Goal: Transaction & Acquisition: Purchase product/service

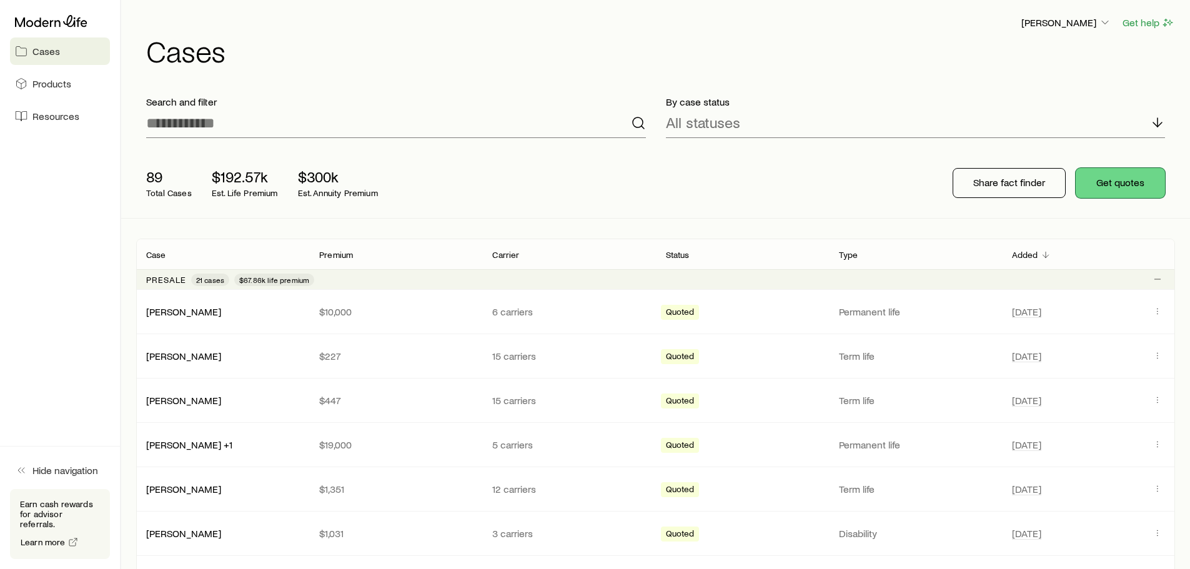
click at [1127, 182] on button "Get quotes" at bounding box center [1120, 183] width 89 height 30
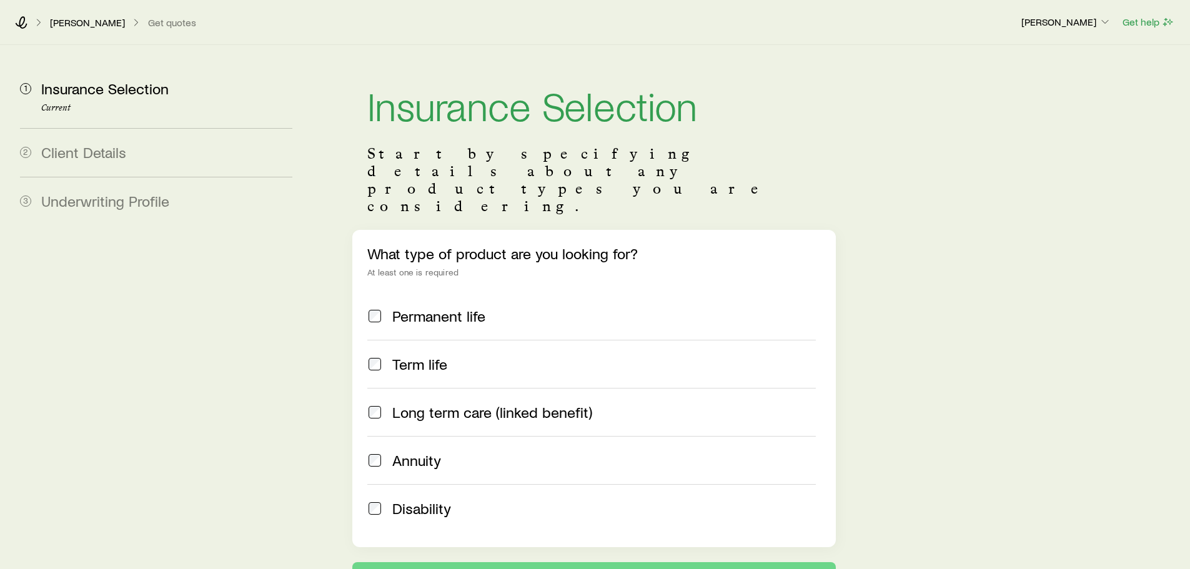
click at [365, 281] on div "What type of product are you looking for? At least one is required Permanent li…" at bounding box center [593, 388] width 483 height 317
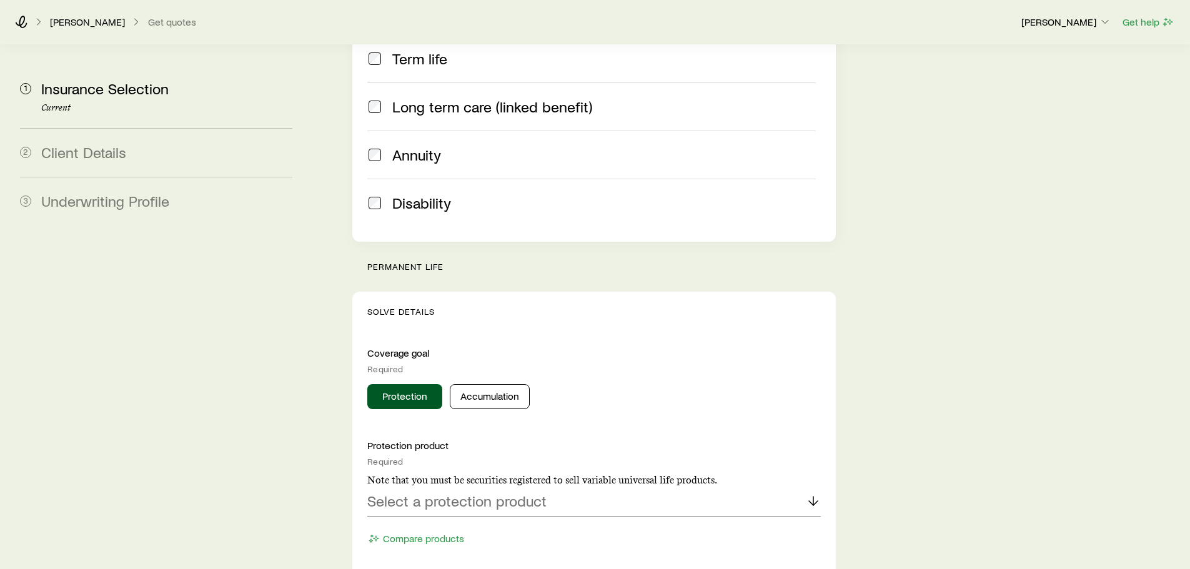
scroll to position [312, 0]
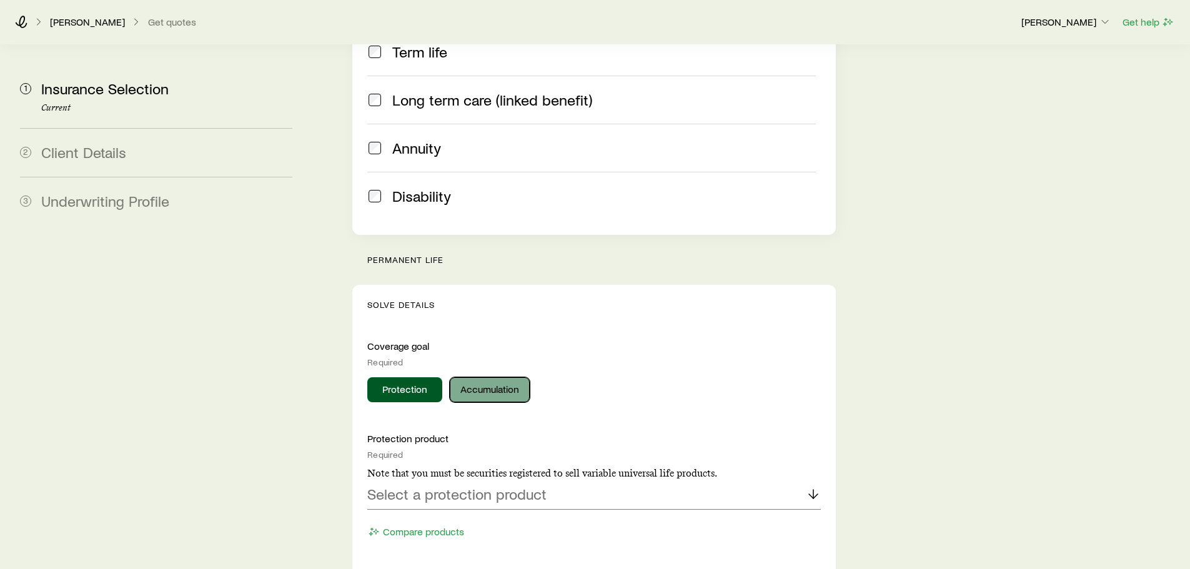
click at [492, 377] on button "Accumulation" at bounding box center [490, 389] width 80 height 25
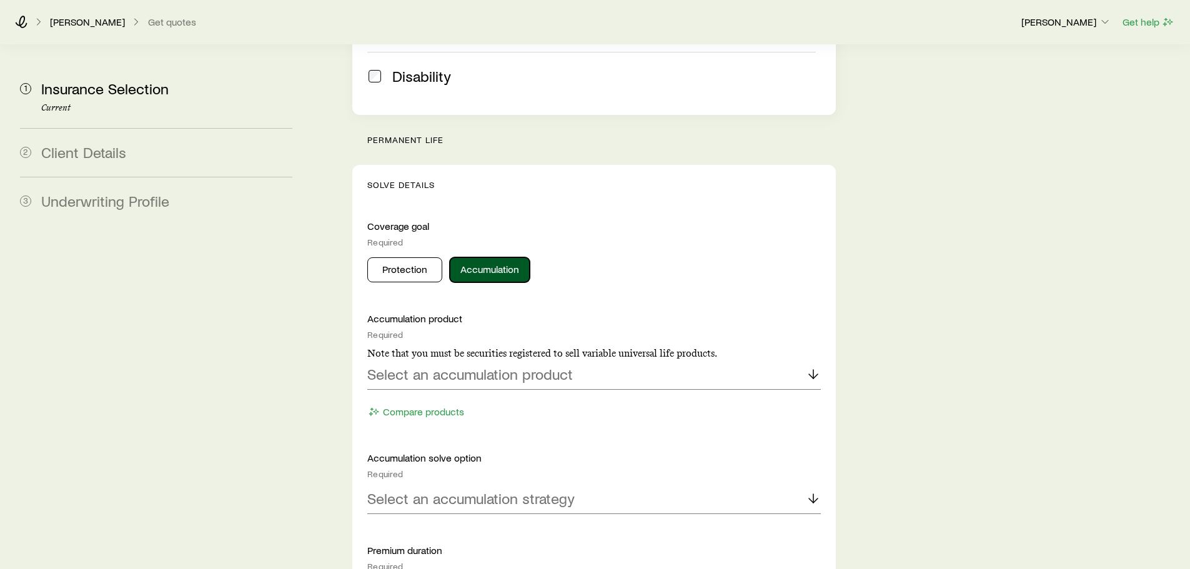
scroll to position [437, 0]
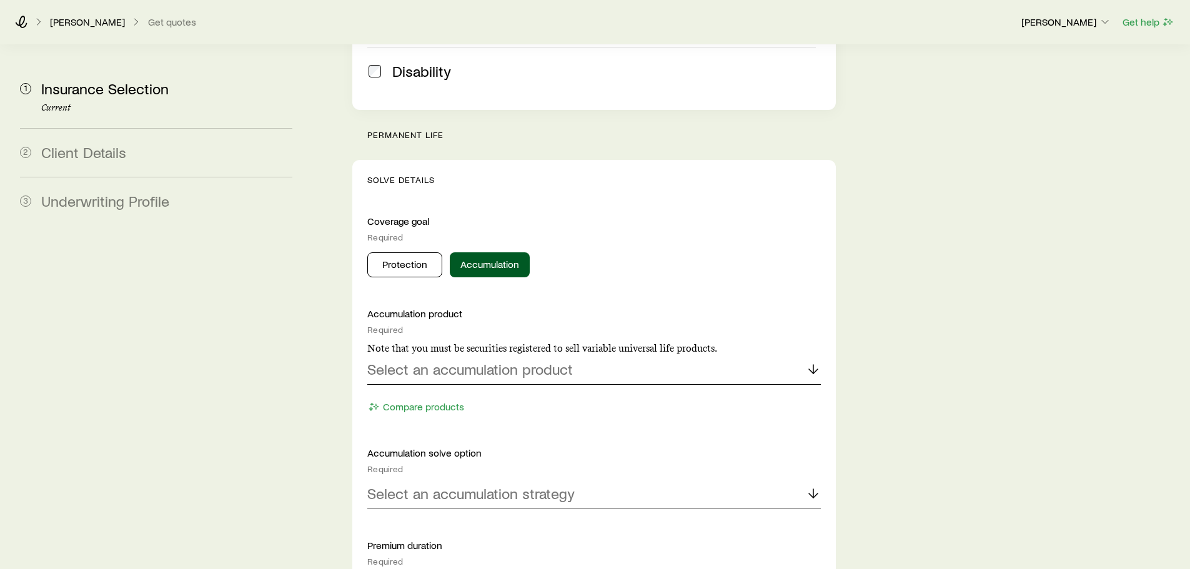
click at [483, 361] on p "Select an accumulation product" at bounding box center [470, 369] width 206 height 17
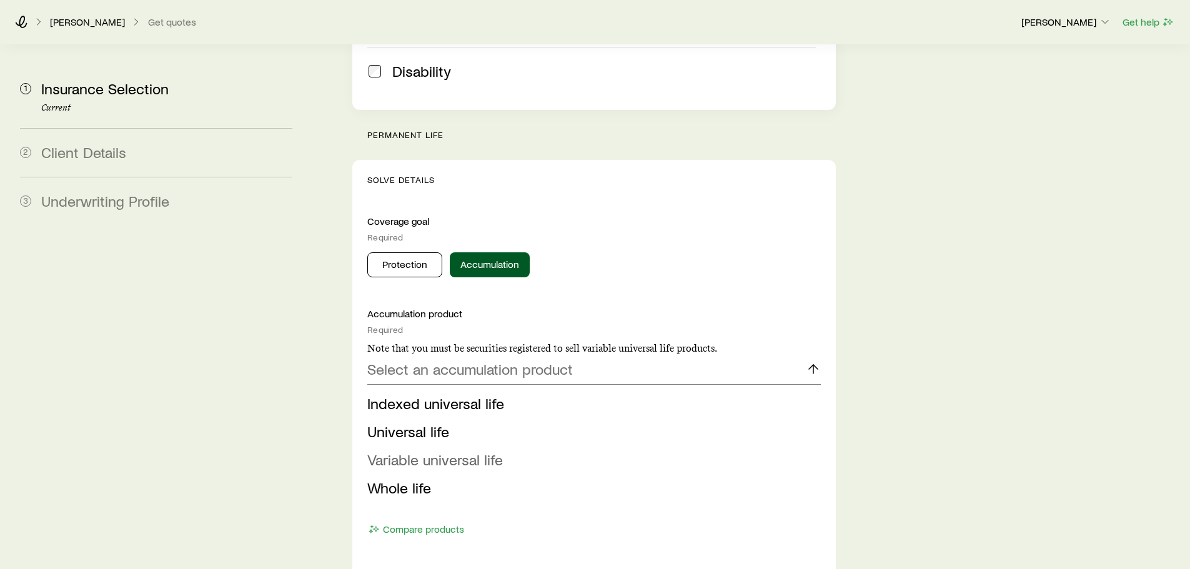
click at [430, 450] on span "Variable universal life" at bounding box center [435, 459] width 136 height 18
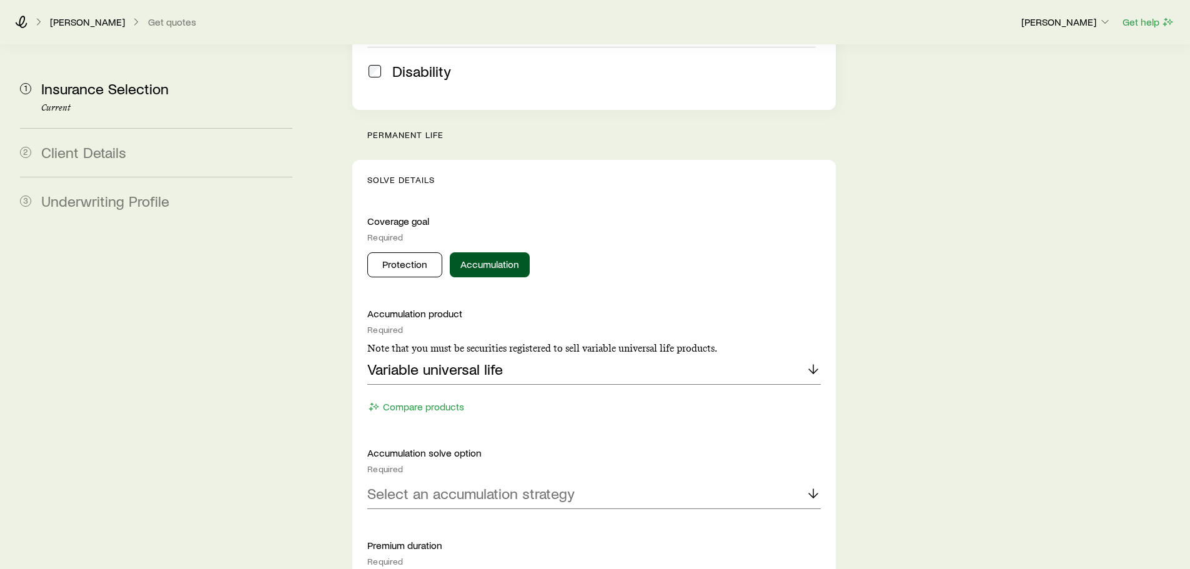
scroll to position [625, 0]
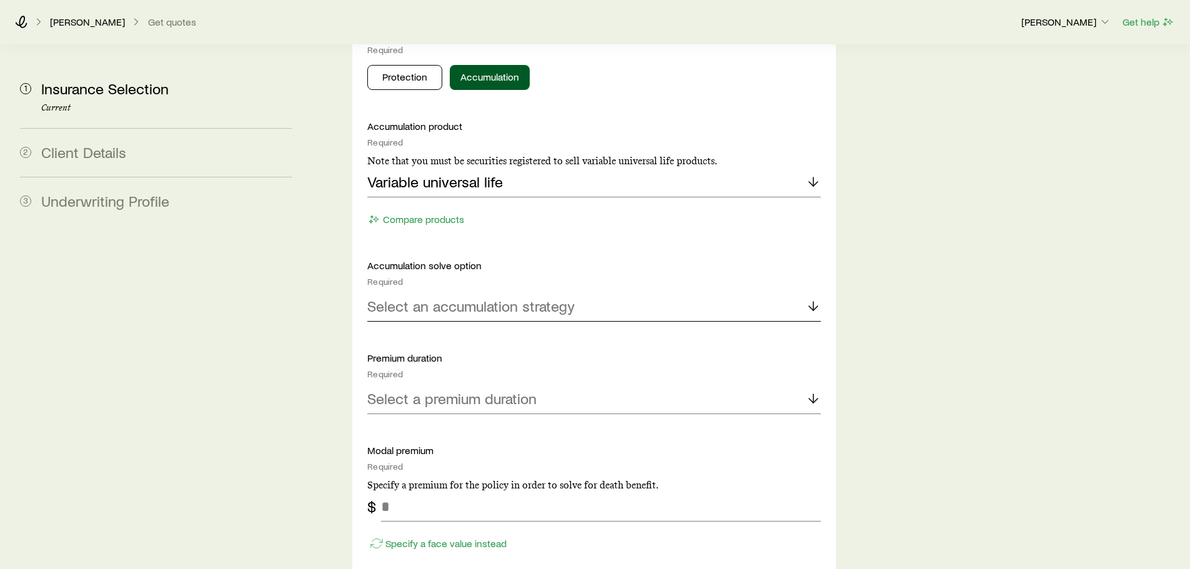
click at [457, 297] on p "Select an accumulation strategy" at bounding box center [470, 305] width 207 height 17
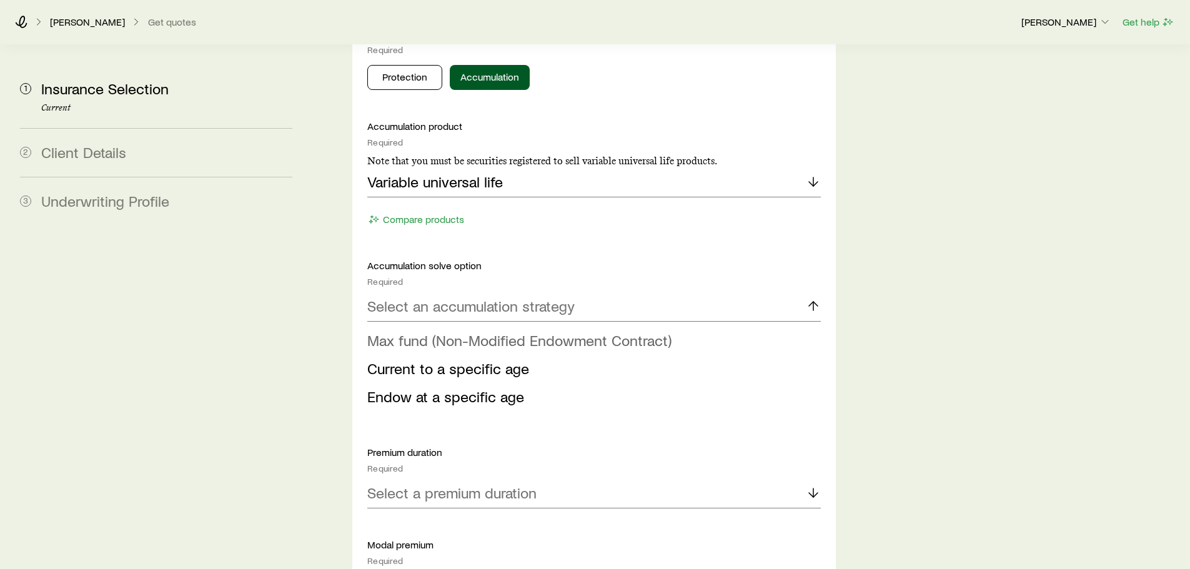
click at [456, 331] on span "Max fund (Non-Modified Endowment Contract)" at bounding box center [519, 340] width 304 height 18
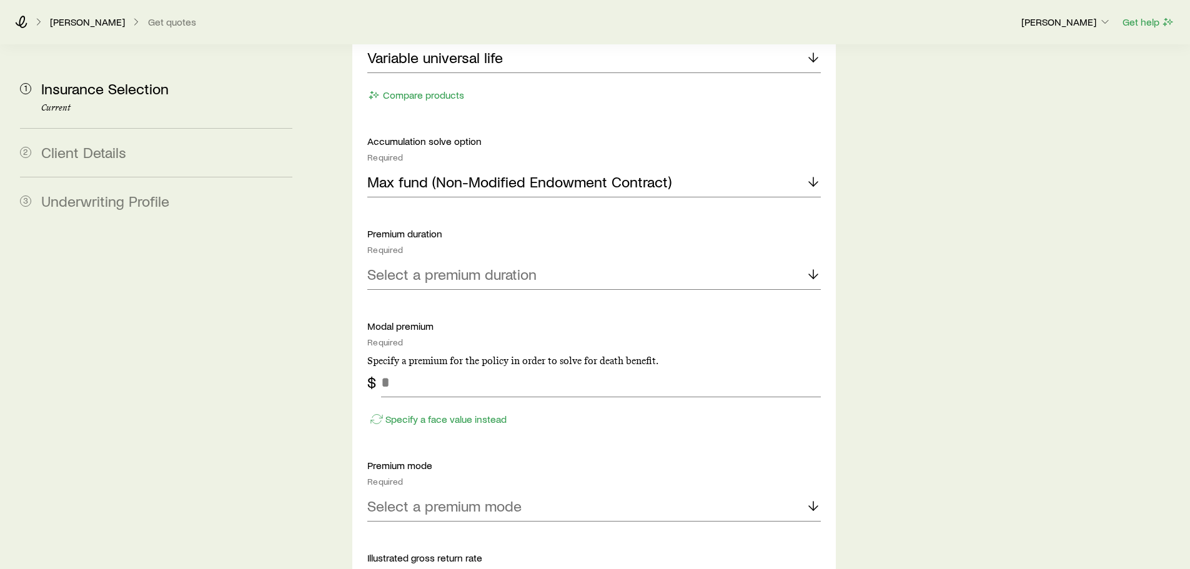
scroll to position [750, 0]
click at [458, 265] on p "Select a premium duration" at bounding box center [451, 273] width 169 height 17
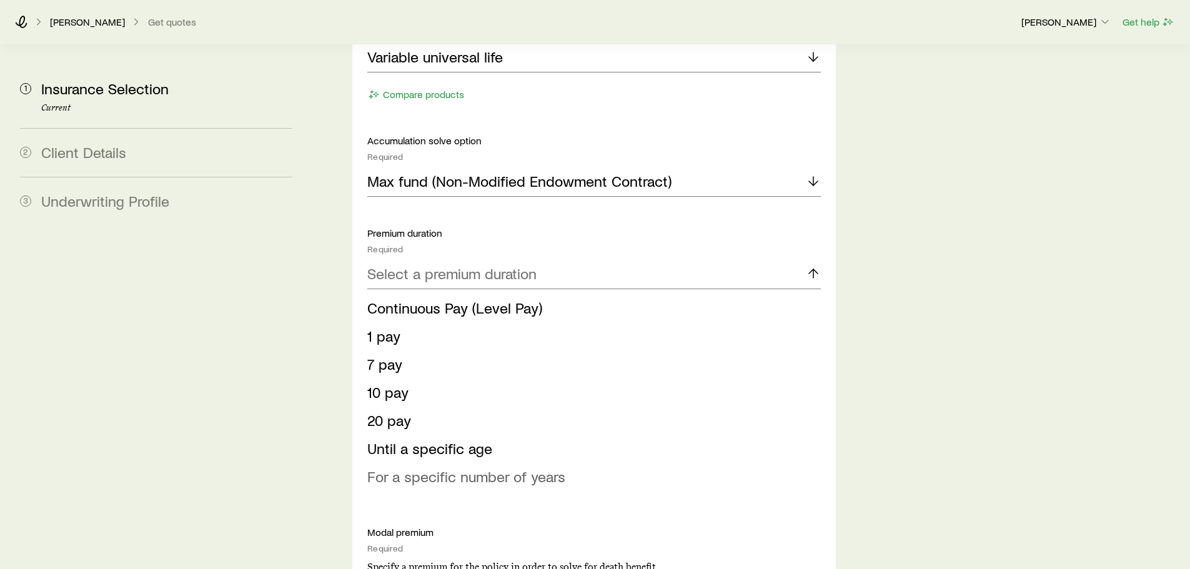
click at [454, 467] on span "For a specific number of years" at bounding box center [466, 476] width 198 height 18
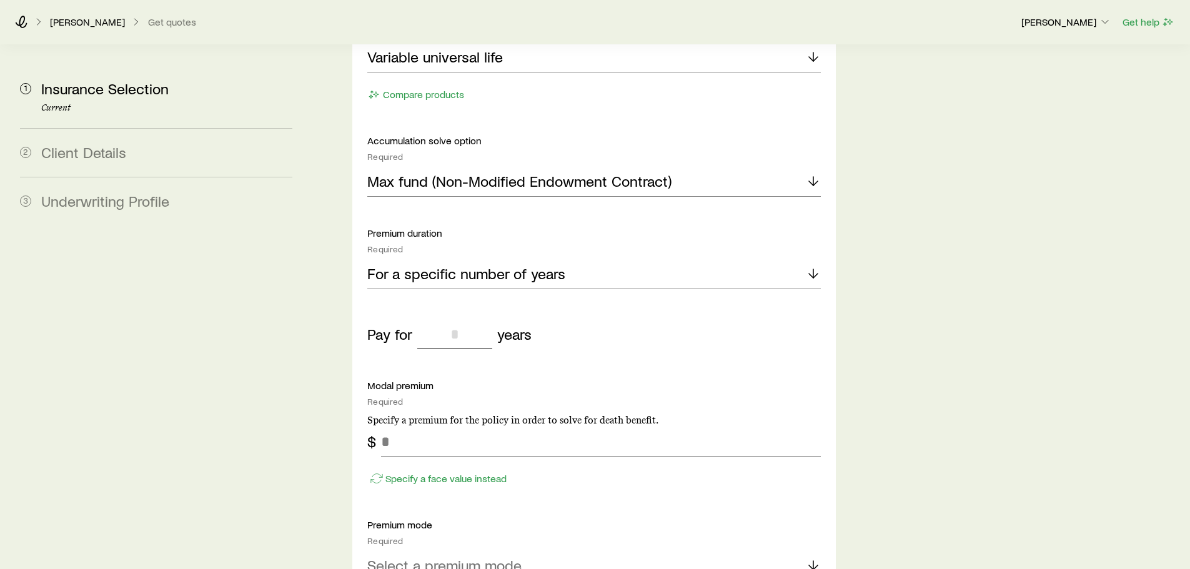
drag, startPoint x: 456, startPoint y: 302, endPoint x: 435, endPoint y: 299, distance: 21.6
click at [435, 319] on input "tel" at bounding box center [454, 334] width 75 height 30
type input "*"
drag, startPoint x: 452, startPoint y: 407, endPoint x: 392, endPoint y: 409, distance: 60.0
click at [392, 427] on input "tel" at bounding box center [600, 442] width 439 height 30
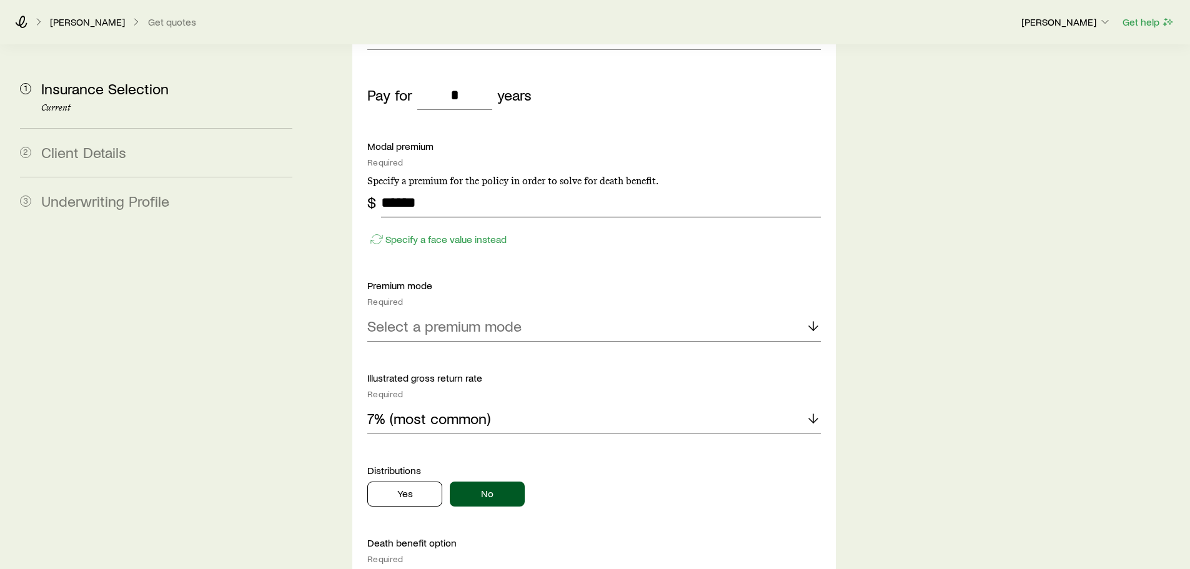
scroll to position [1000, 0]
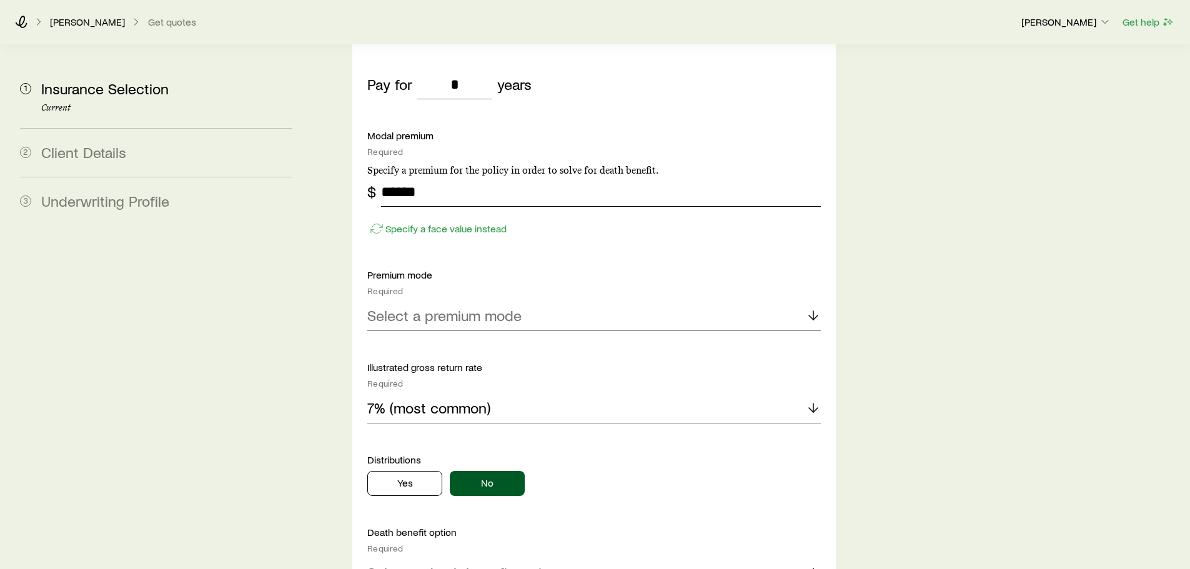
type input "******"
click at [465, 307] on p "Select a premium mode" at bounding box center [444, 315] width 154 height 17
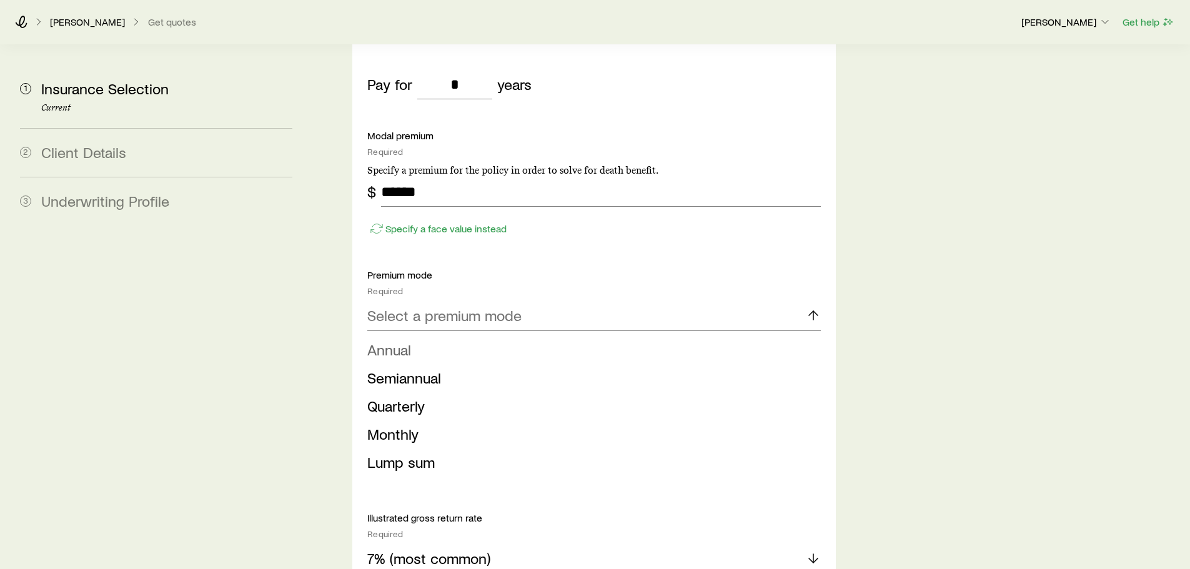
click at [447, 336] on li "Annual" at bounding box center [589, 350] width 445 height 28
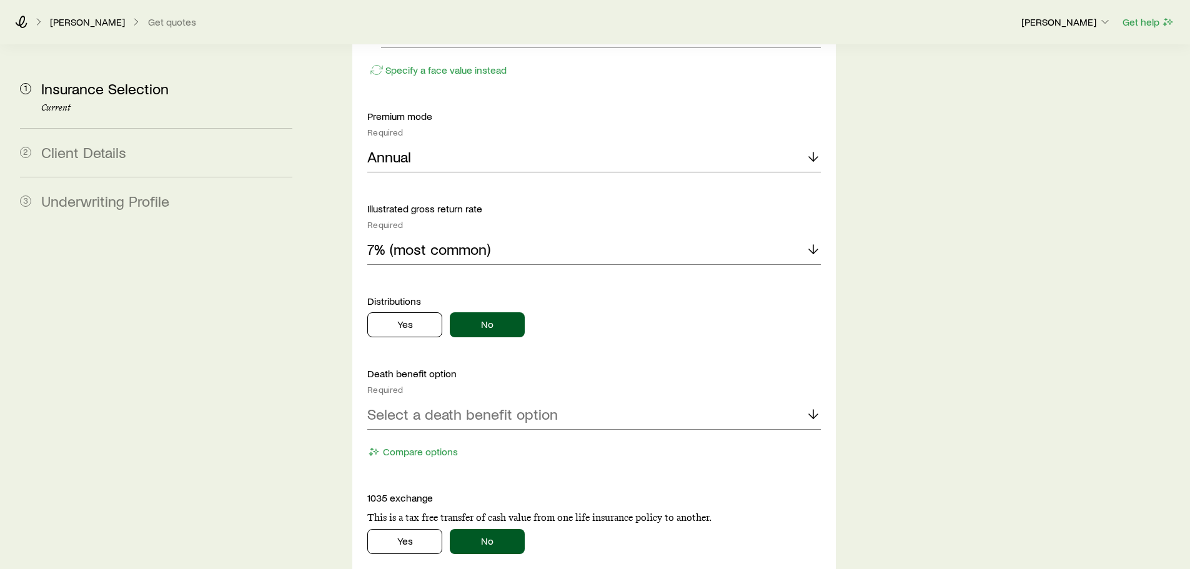
scroll to position [1187, 0]
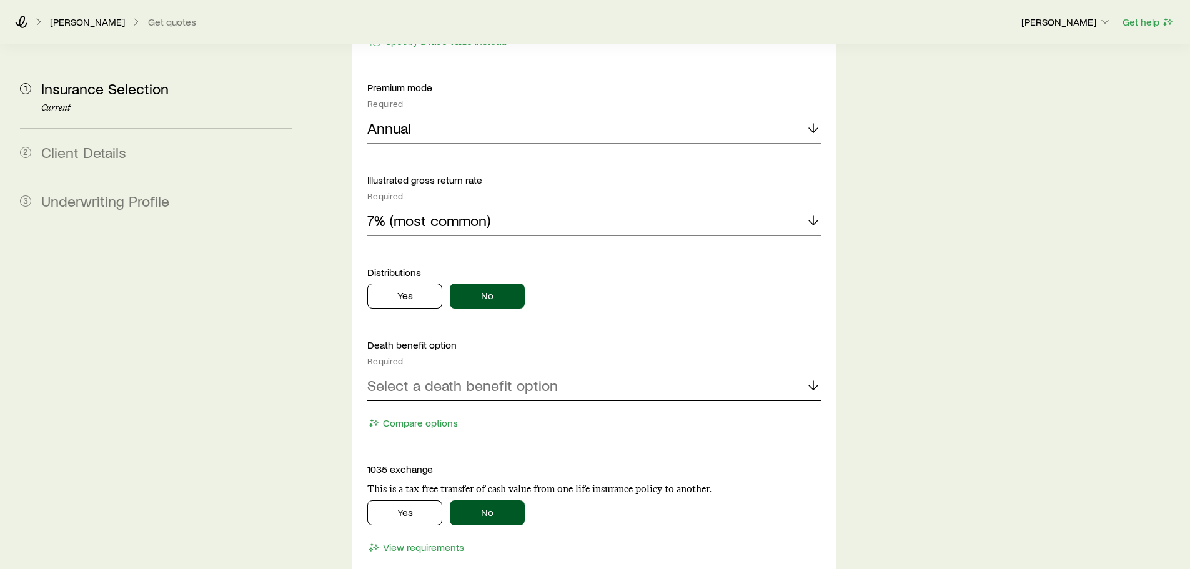
click at [447, 377] on p "Select a death benefit option" at bounding box center [462, 385] width 191 height 17
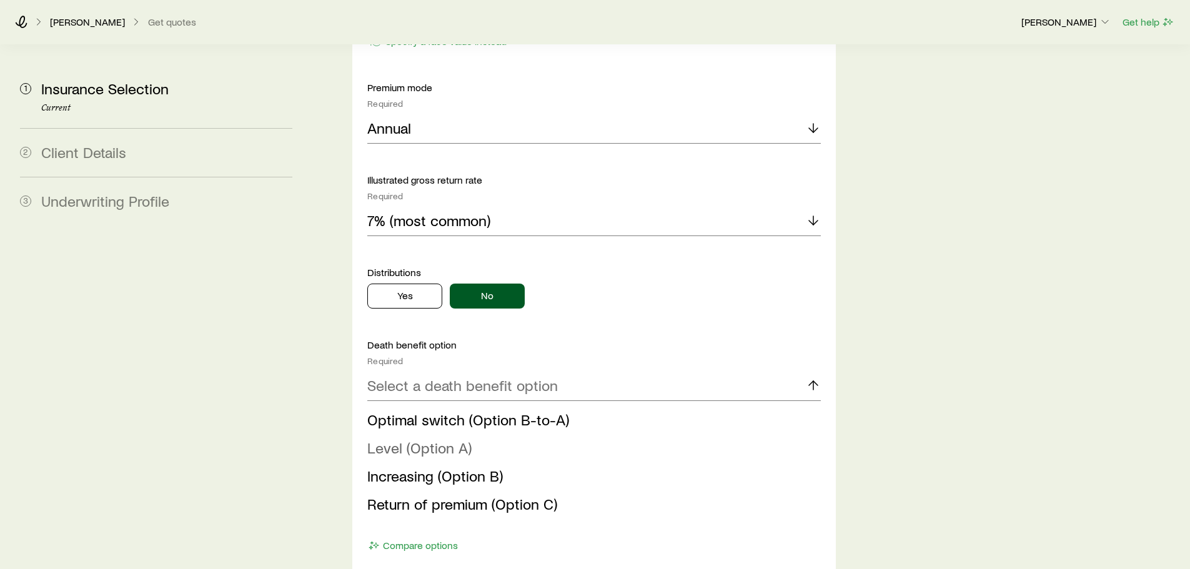
click at [436, 439] on span "Level (Option A)" at bounding box center [419, 448] width 104 height 18
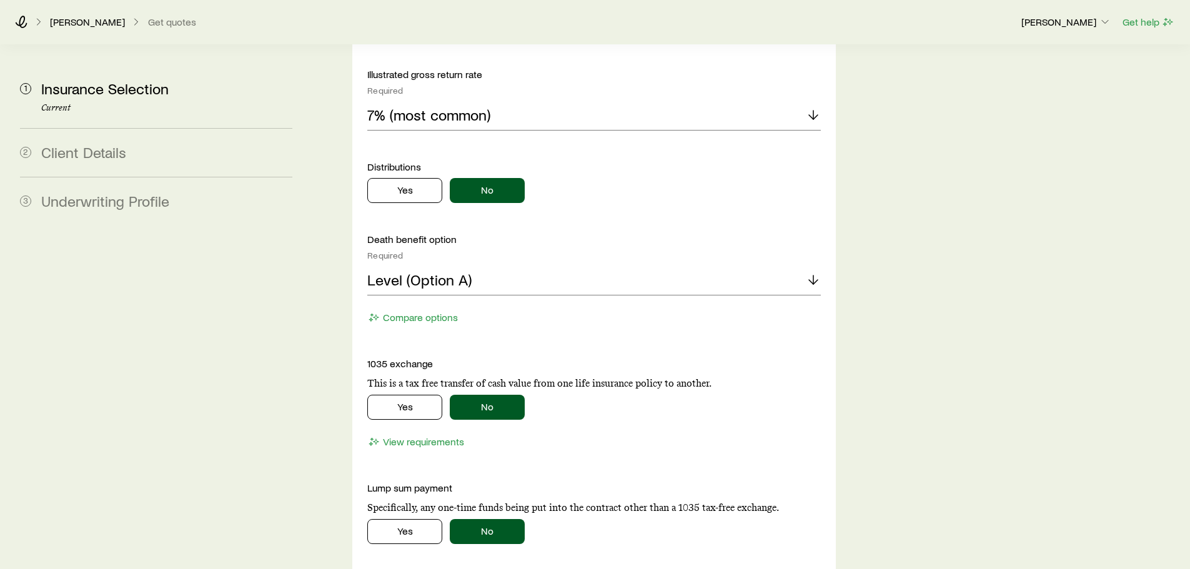
scroll to position [1312, 0]
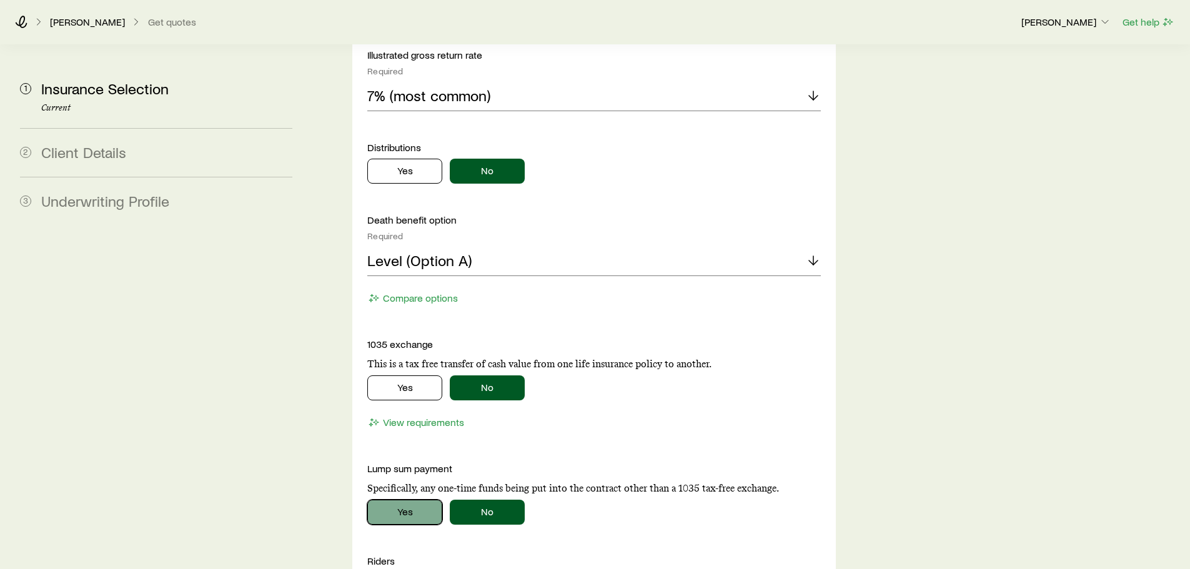
click at [390, 500] on button "Yes" at bounding box center [404, 512] width 75 height 25
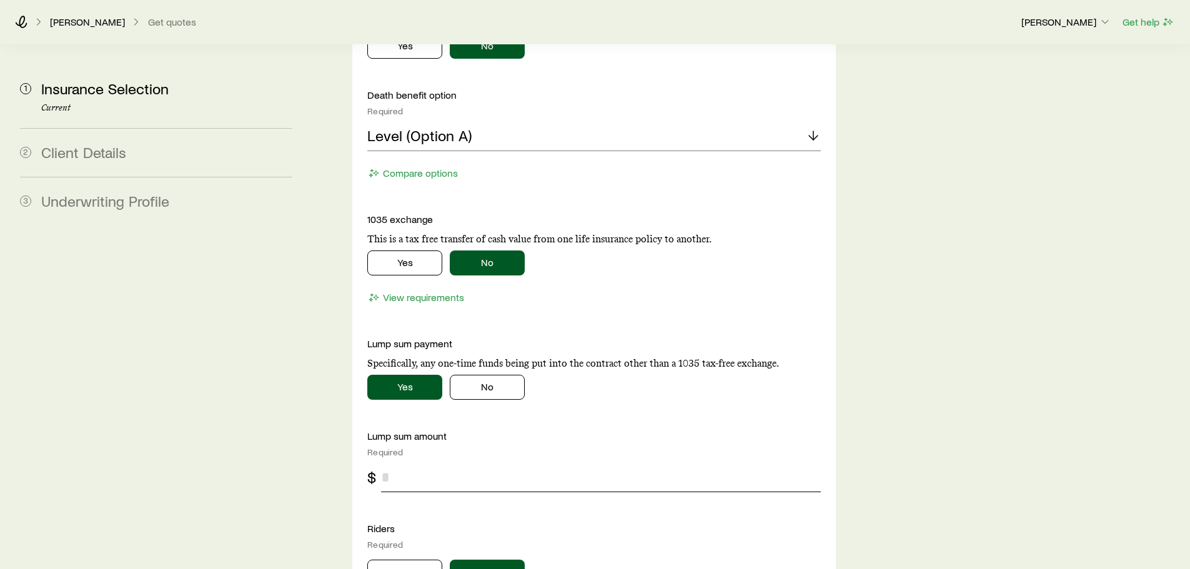
click at [450, 462] on input "tel" at bounding box center [600, 477] width 439 height 30
drag, startPoint x: 417, startPoint y: 449, endPoint x: 369, endPoint y: 442, distance: 49.2
click at [369, 462] on div "$ **" at bounding box center [593, 477] width 453 height 30
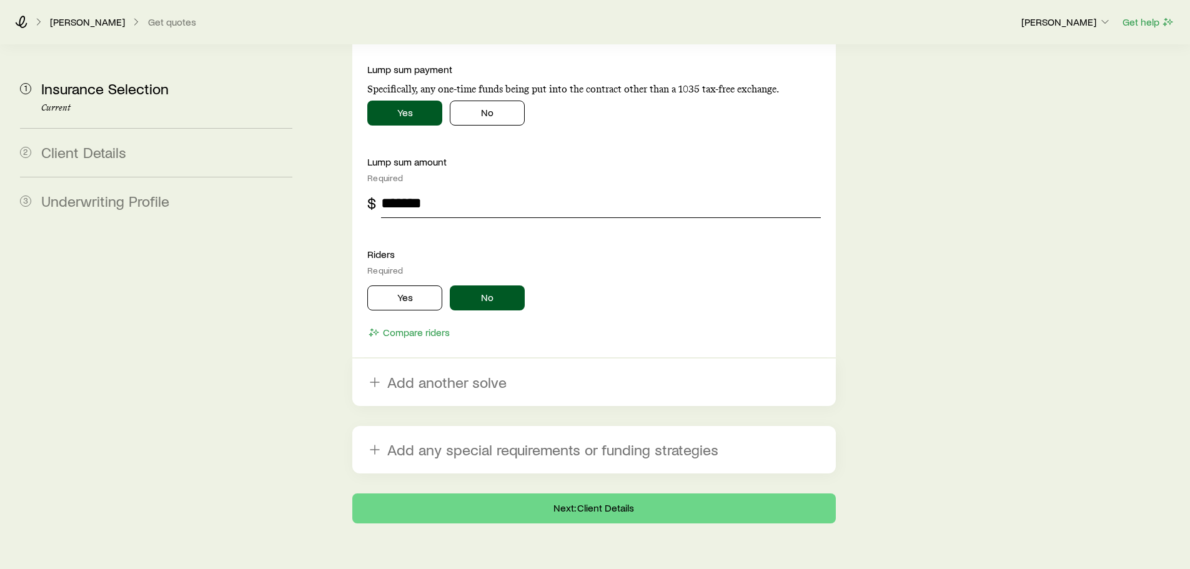
scroll to position [1716, 0]
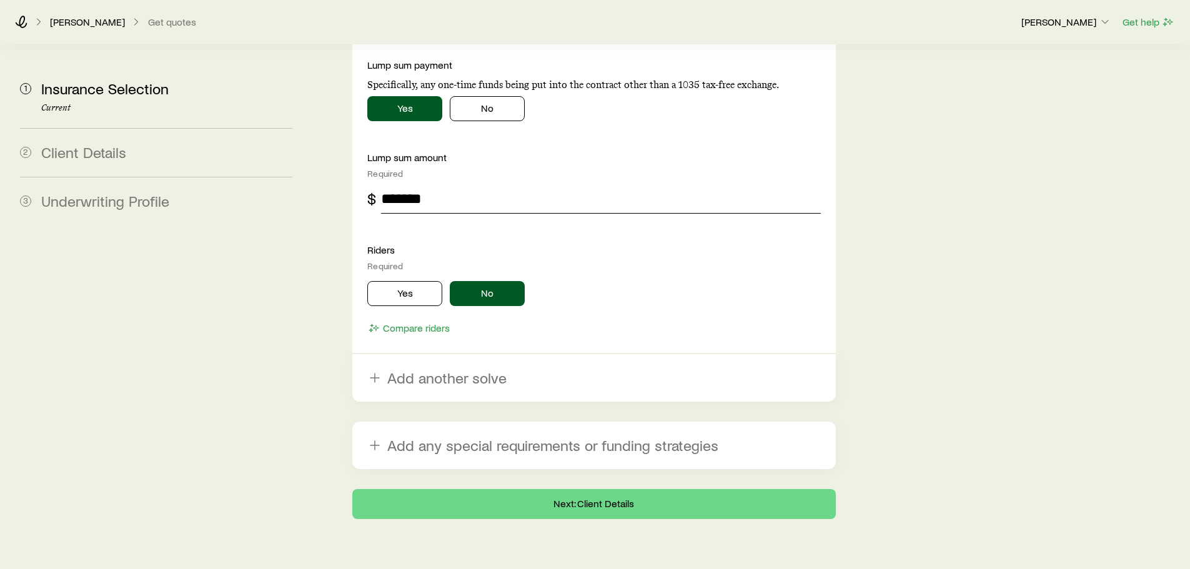
type input "*******"
click at [467, 489] on button "Next: Client Details" at bounding box center [593, 504] width 483 height 30
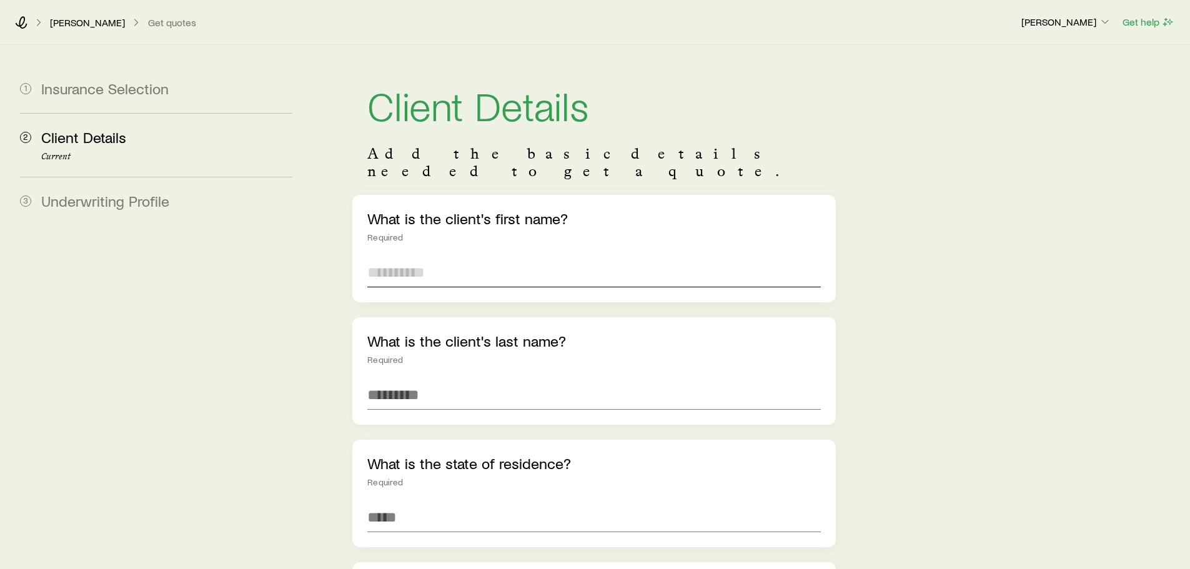
click at [419, 262] on input "text" at bounding box center [593, 272] width 453 height 30
type input "*****"
type input "*******"
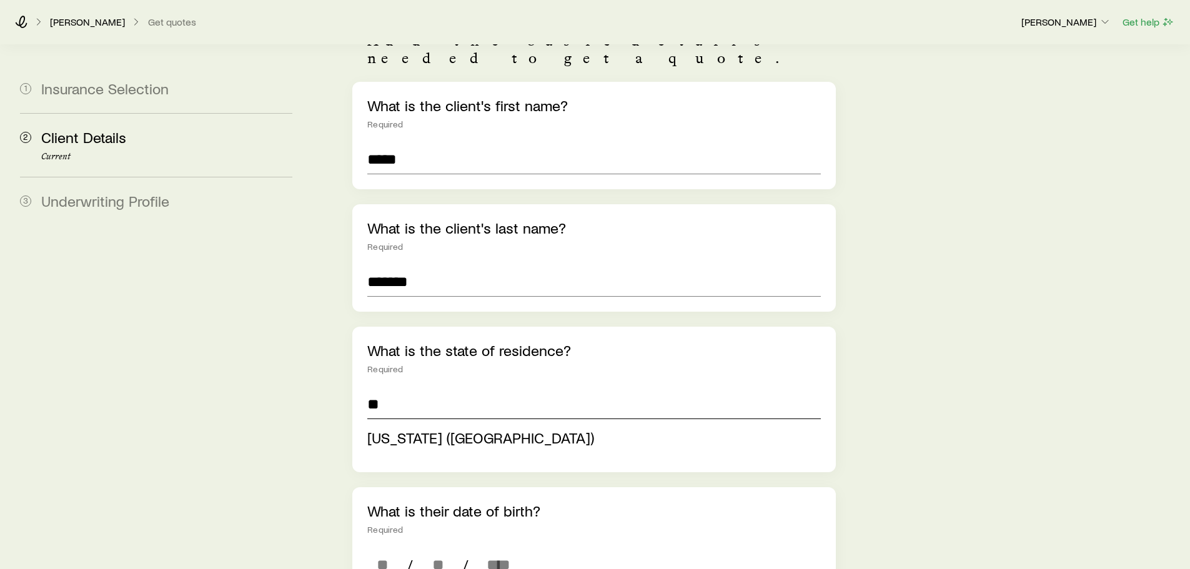
scroll to position [125, 0]
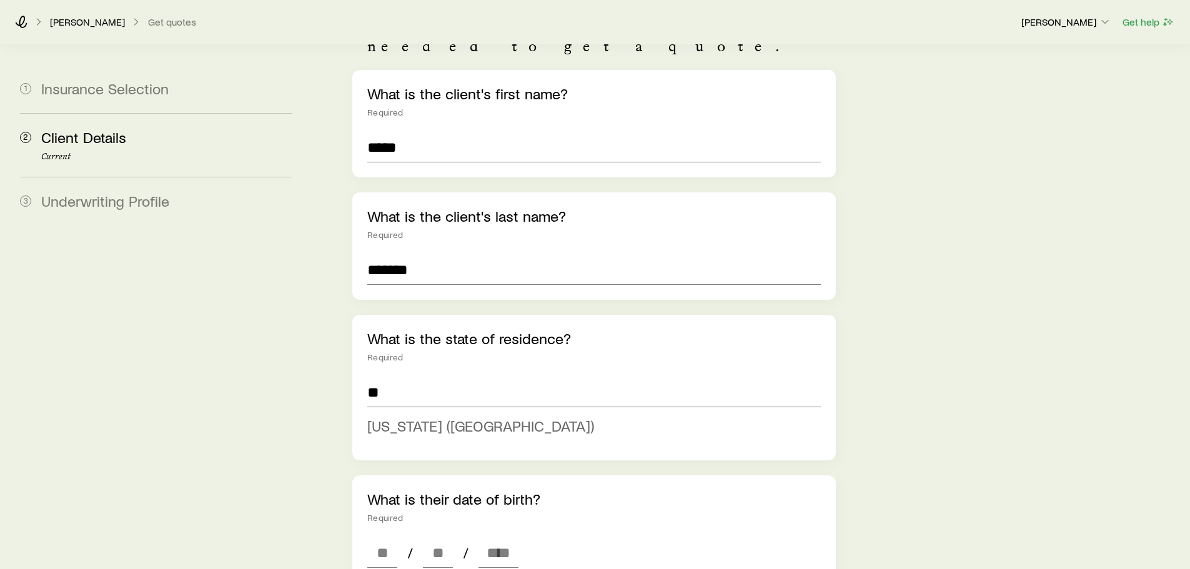
click at [420, 417] on span "[US_STATE] ([GEOGRAPHIC_DATA])" at bounding box center [480, 426] width 227 height 18
type input "**********"
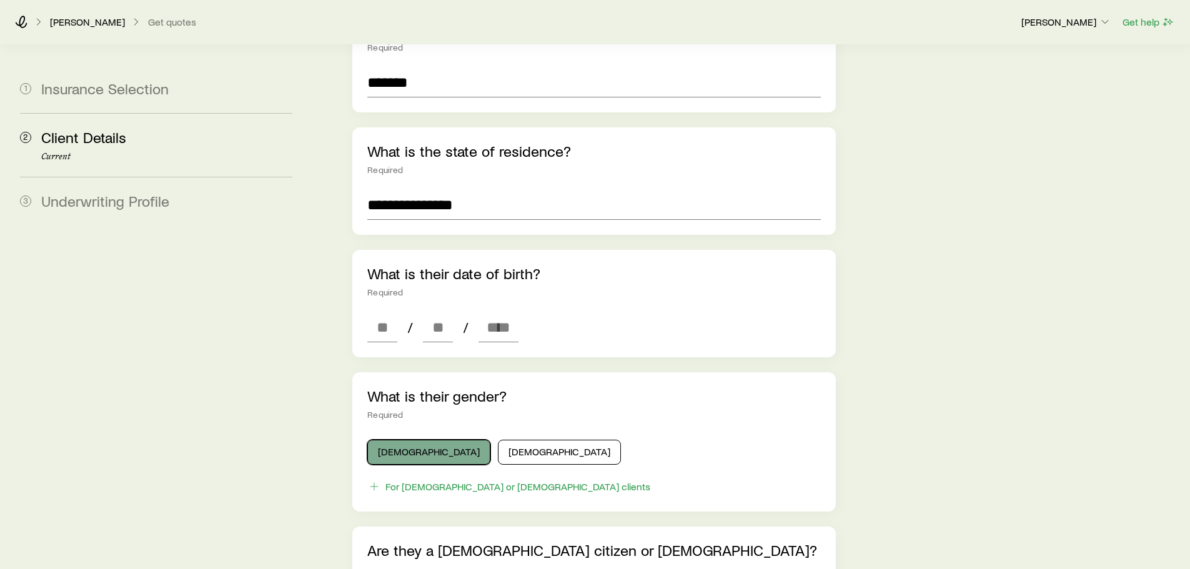
click at [415, 440] on button "[DEMOGRAPHIC_DATA]" at bounding box center [428, 452] width 123 height 25
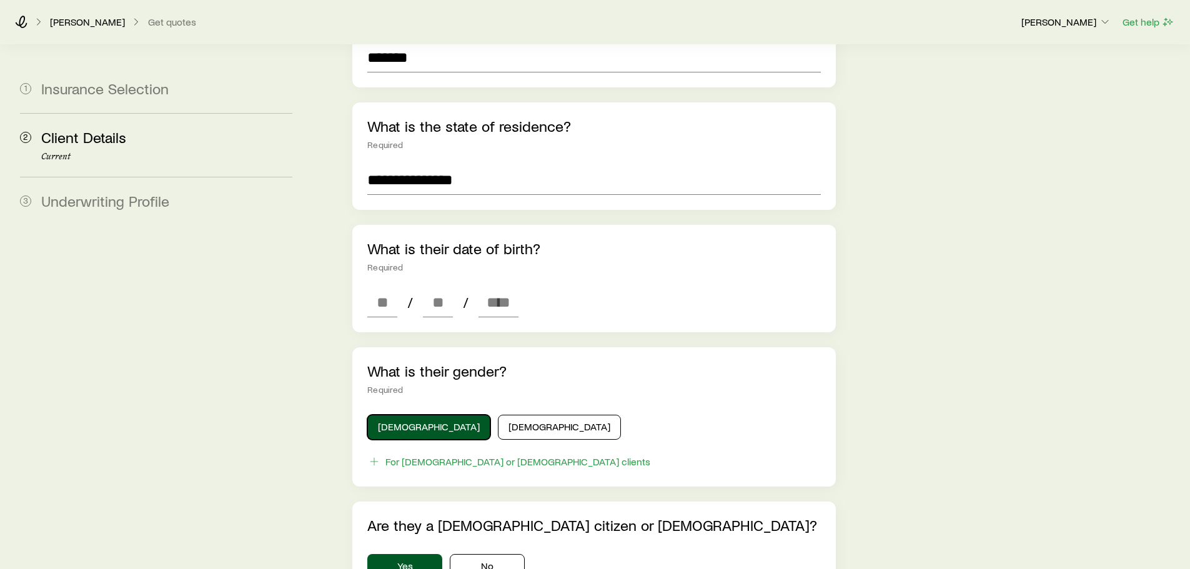
scroll to position [375, 0]
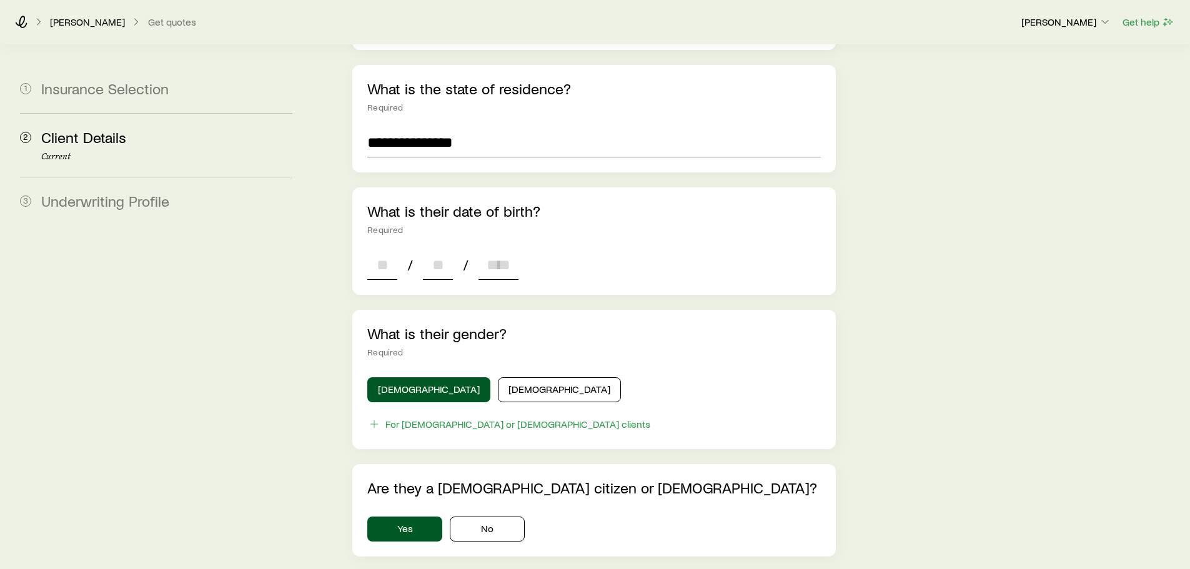
click at [381, 250] on input at bounding box center [382, 265] width 30 height 30
type input "**"
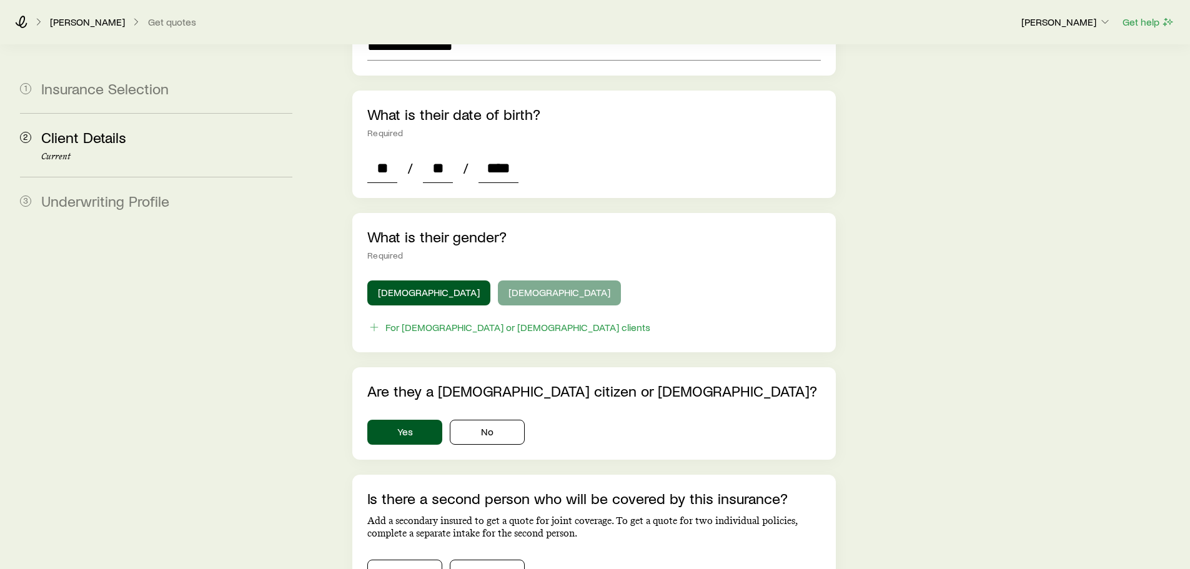
scroll to position [742, 0]
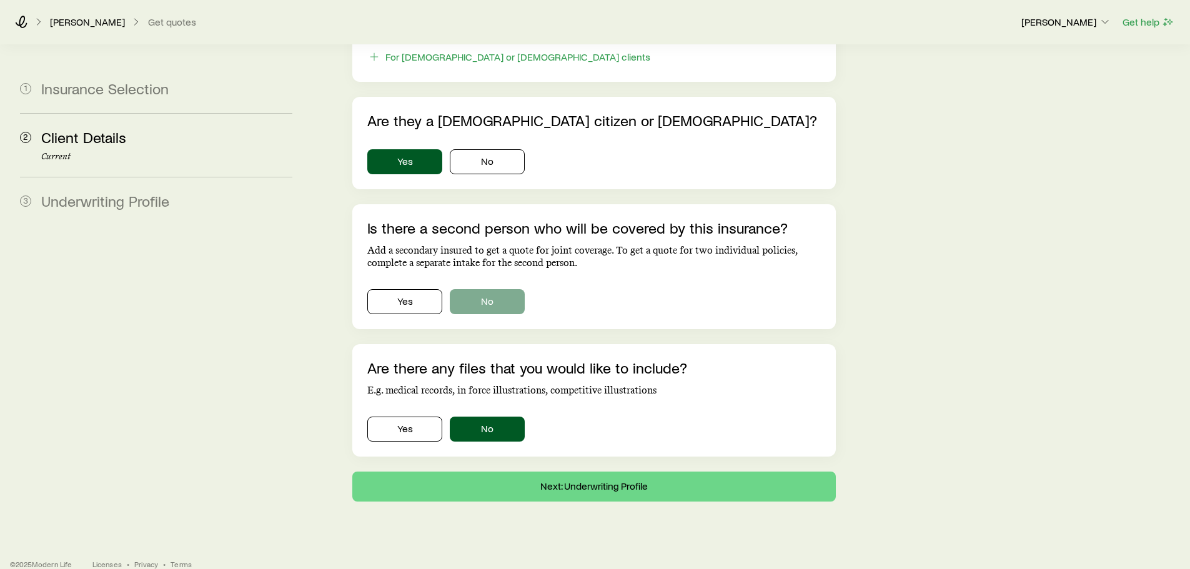
type input "****"
drag, startPoint x: 488, startPoint y: 283, endPoint x: 399, endPoint y: 284, distance: 89.4
click at [399, 289] on div "Yes No" at bounding box center [593, 301] width 453 height 25
click at [398, 289] on button "Yes" at bounding box center [404, 301] width 75 height 25
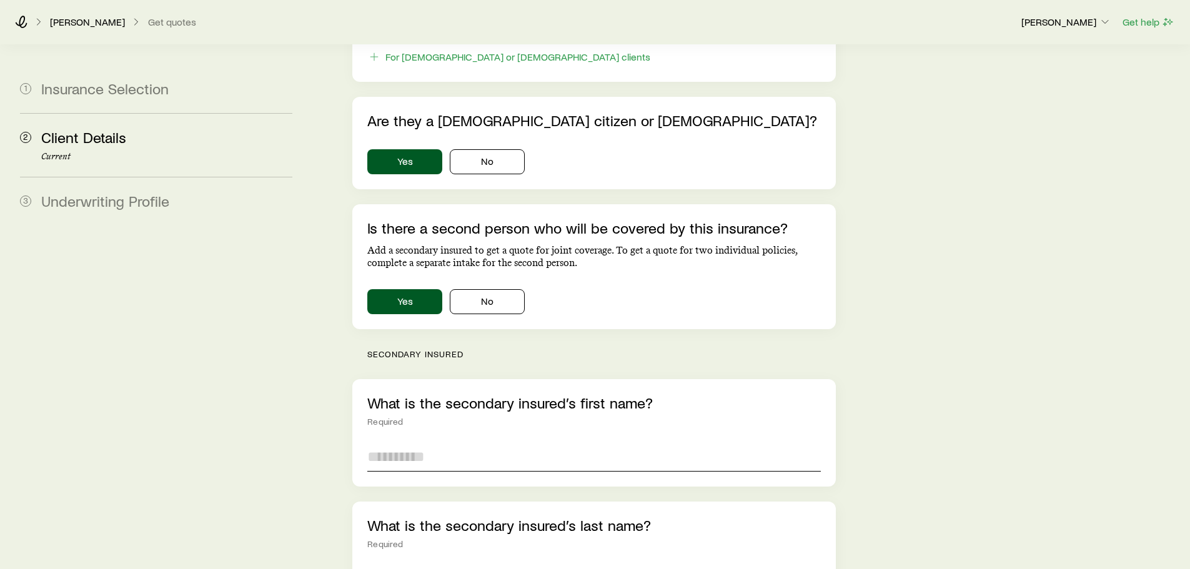
click at [408, 442] on input "text" at bounding box center [593, 457] width 453 height 30
type input "*****"
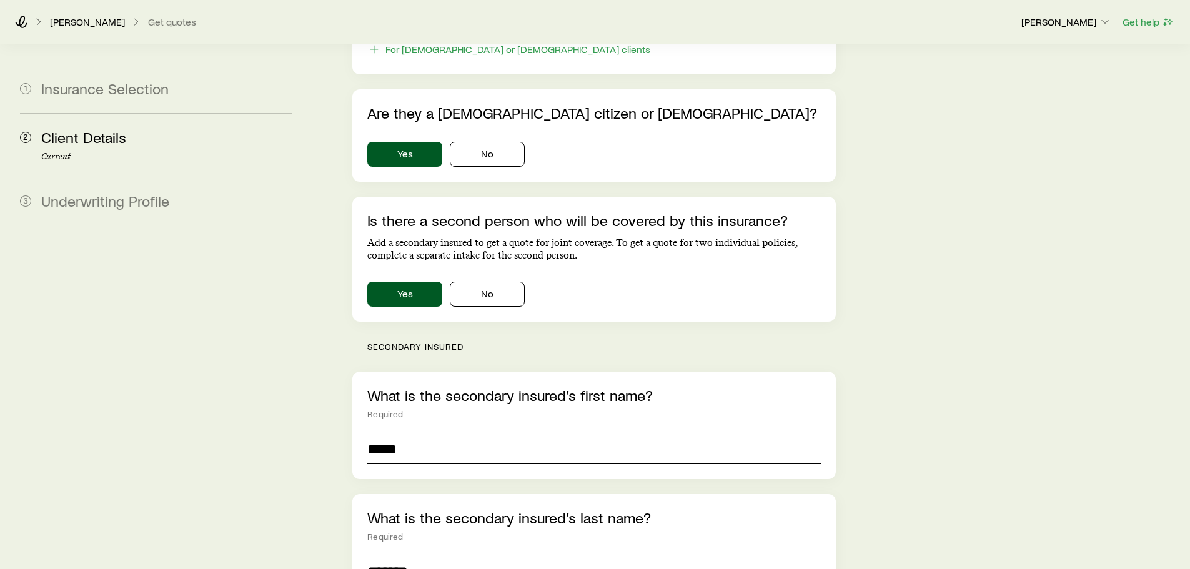
type input "*******"
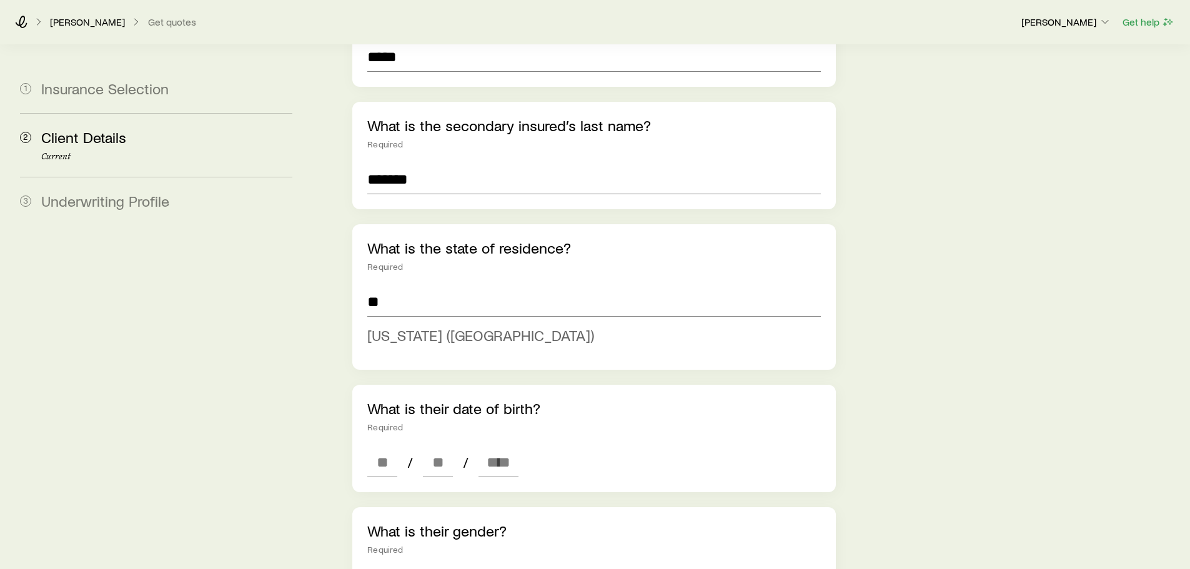
click at [417, 326] on span "[US_STATE] ([GEOGRAPHIC_DATA])" at bounding box center [480, 335] width 227 height 18
type input "**********"
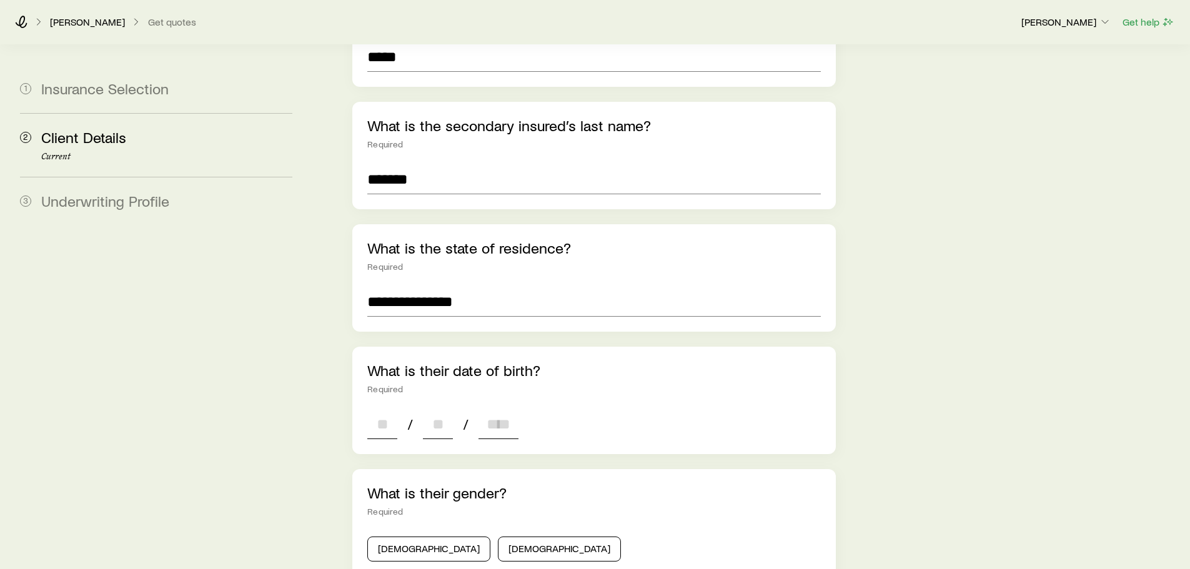
click at [392, 410] on input at bounding box center [382, 424] width 30 height 30
type input "**"
type input "****"
type input "*"
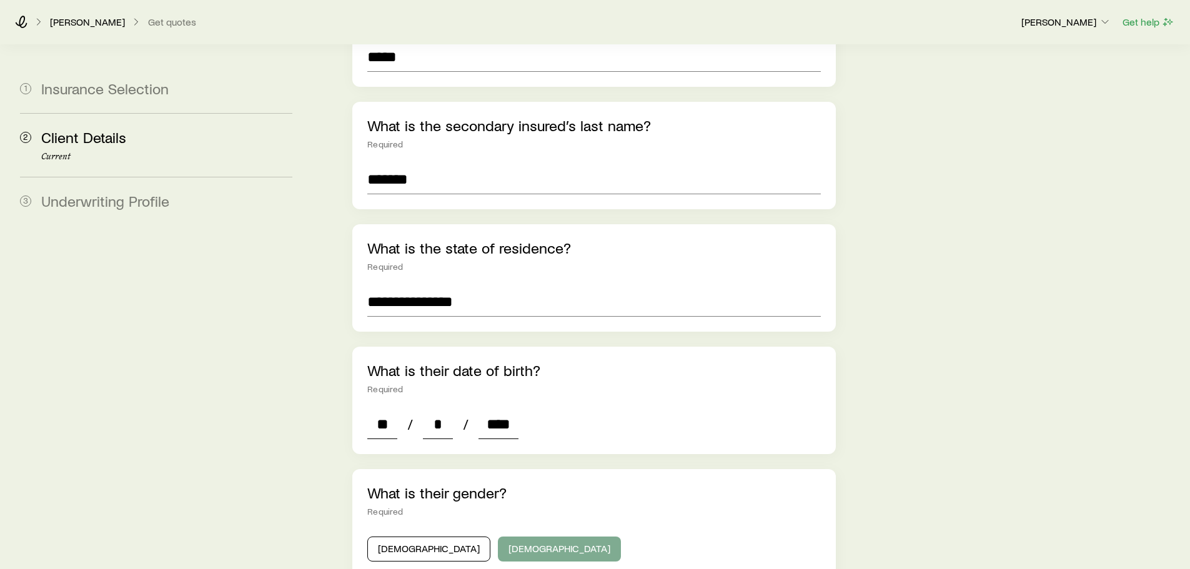
type input "****"
click at [498, 537] on button "[DEMOGRAPHIC_DATA]" at bounding box center [559, 549] width 123 height 25
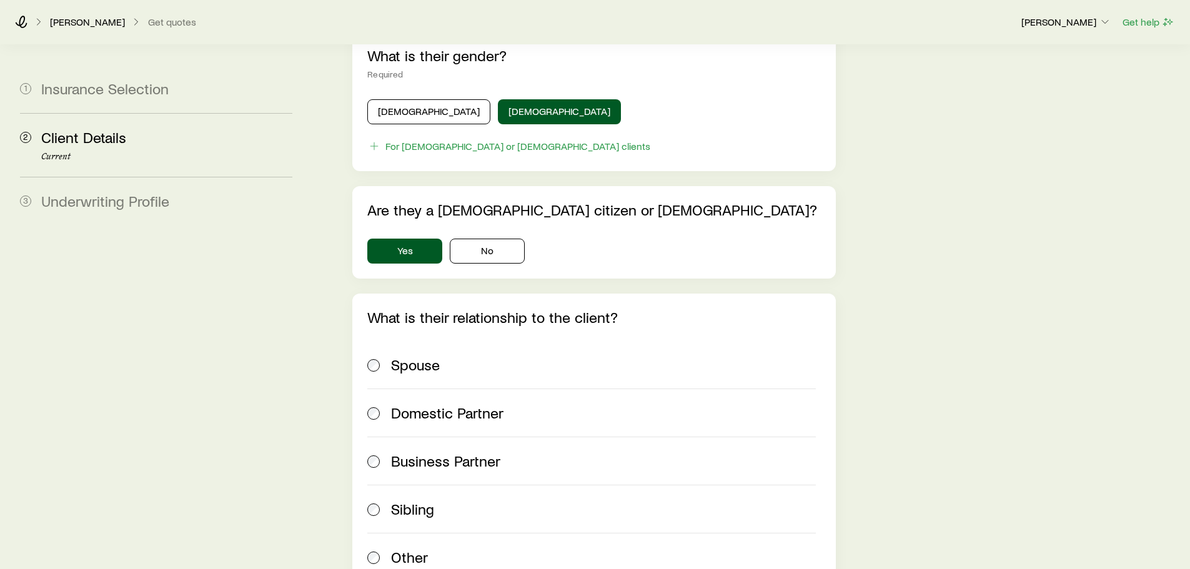
click at [432, 356] on span "Spouse" at bounding box center [415, 364] width 49 height 17
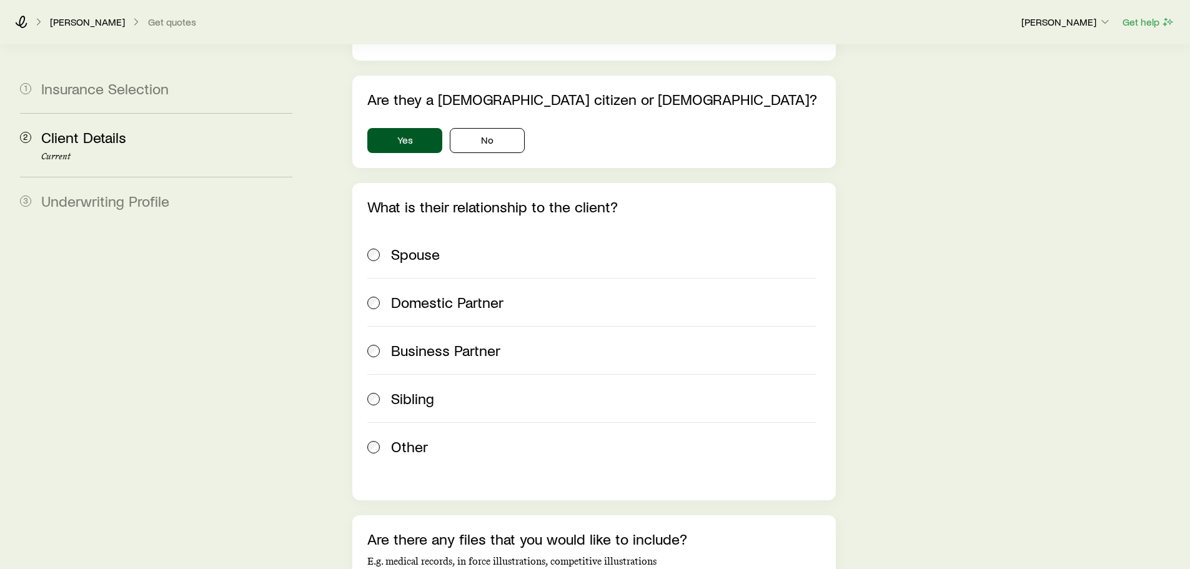
scroll to position [1861, 0]
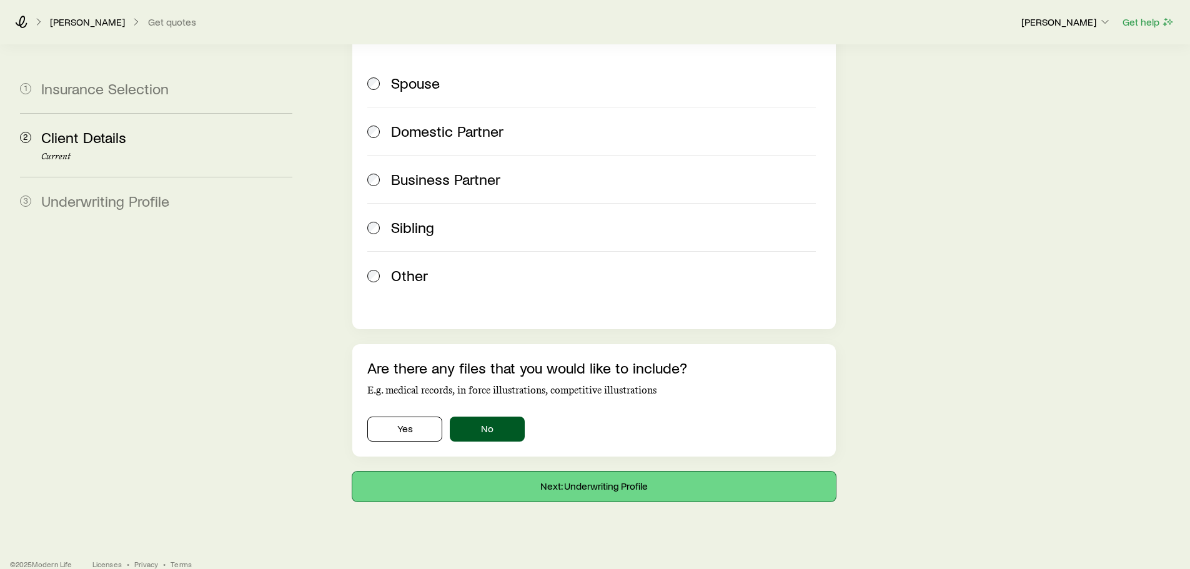
click at [550, 472] on button "Next: Underwriting Profile" at bounding box center [593, 487] width 483 height 30
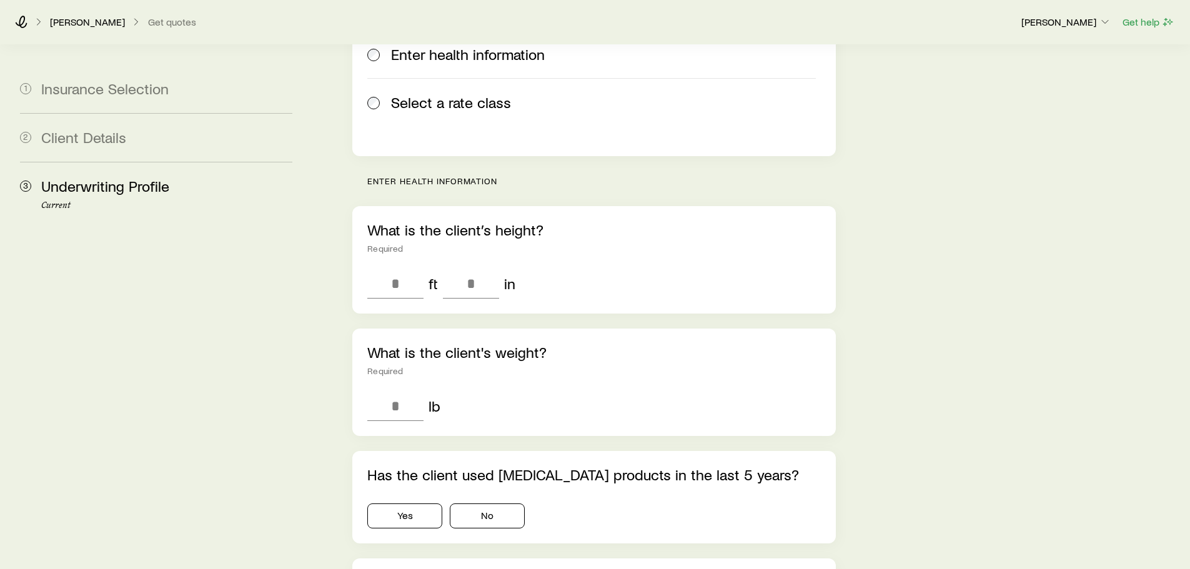
scroll to position [187, 0]
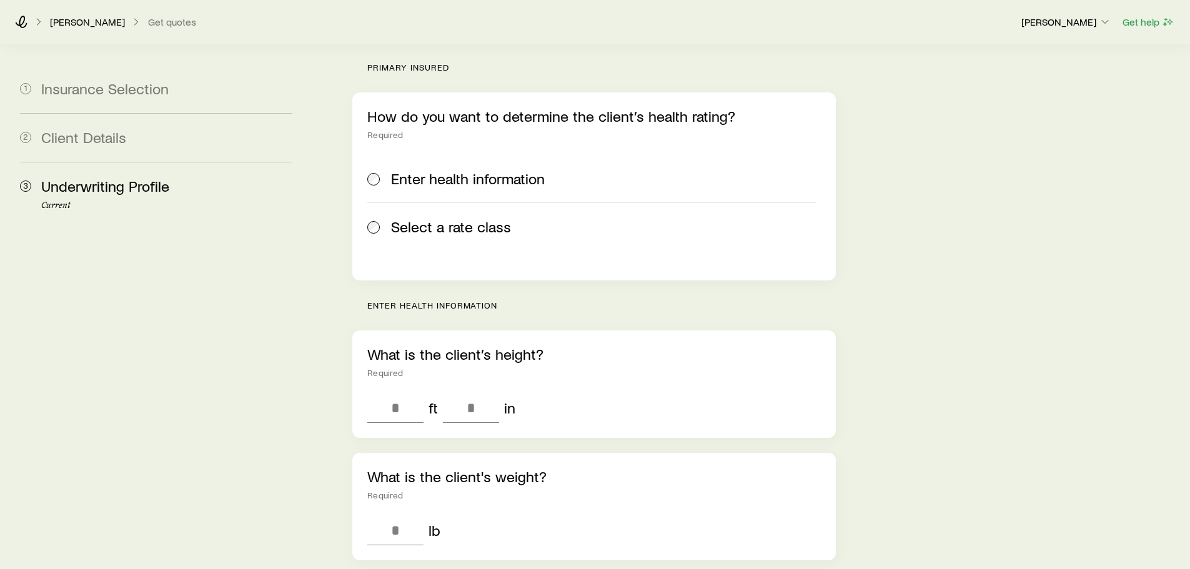
click at [423, 218] on span "Select a rate class" at bounding box center [451, 226] width 120 height 17
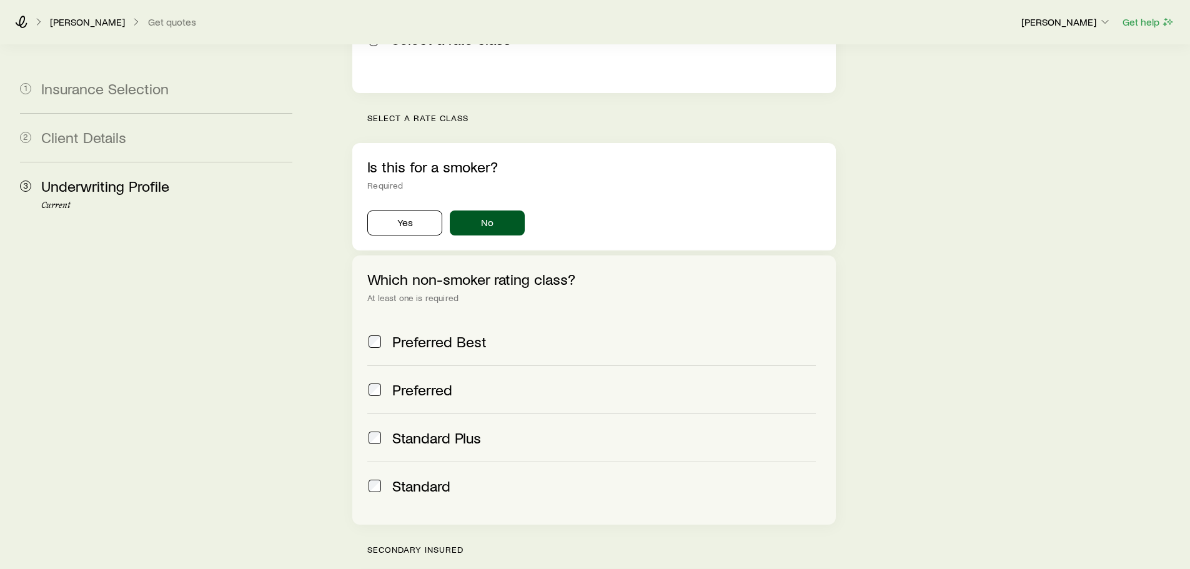
click at [406, 333] on span "Preferred Best" at bounding box center [439, 341] width 94 height 17
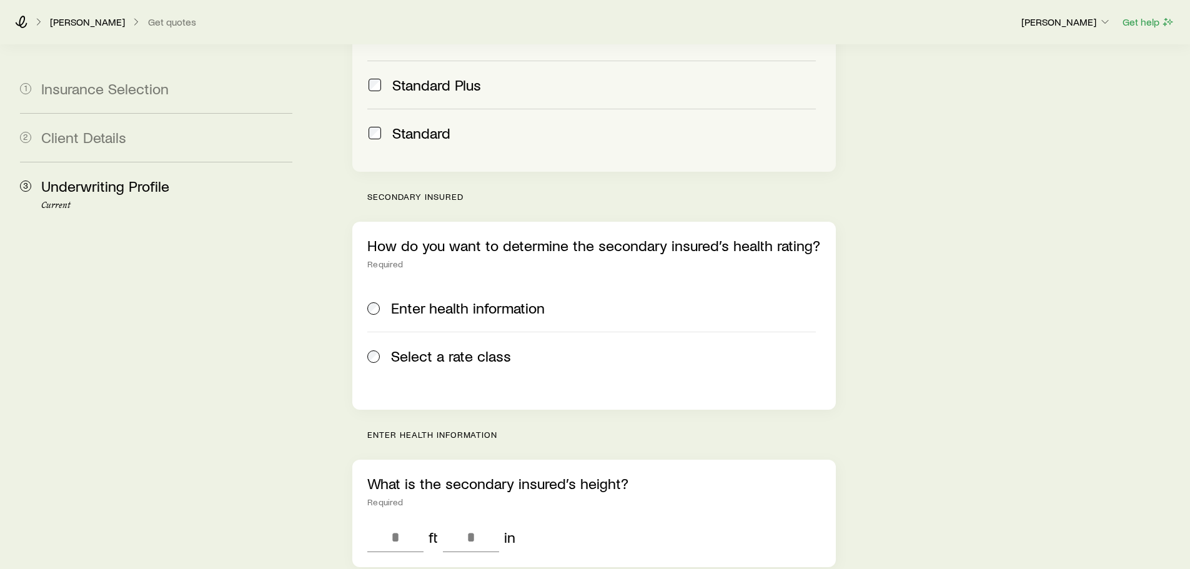
scroll to position [750, 0]
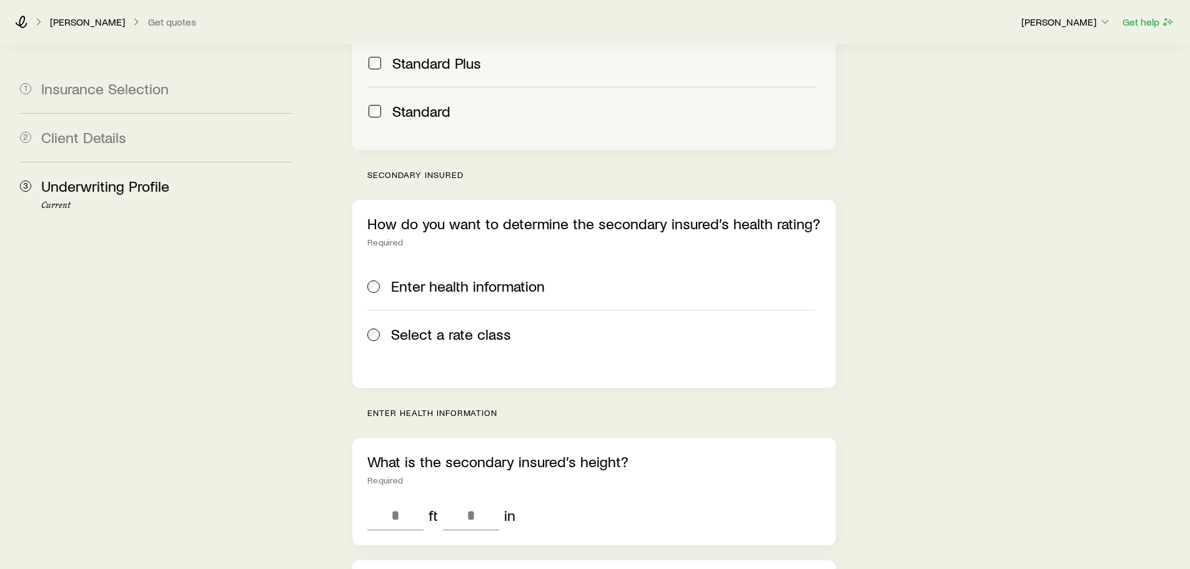
click at [427, 326] on span "Select a rate class" at bounding box center [451, 334] width 120 height 17
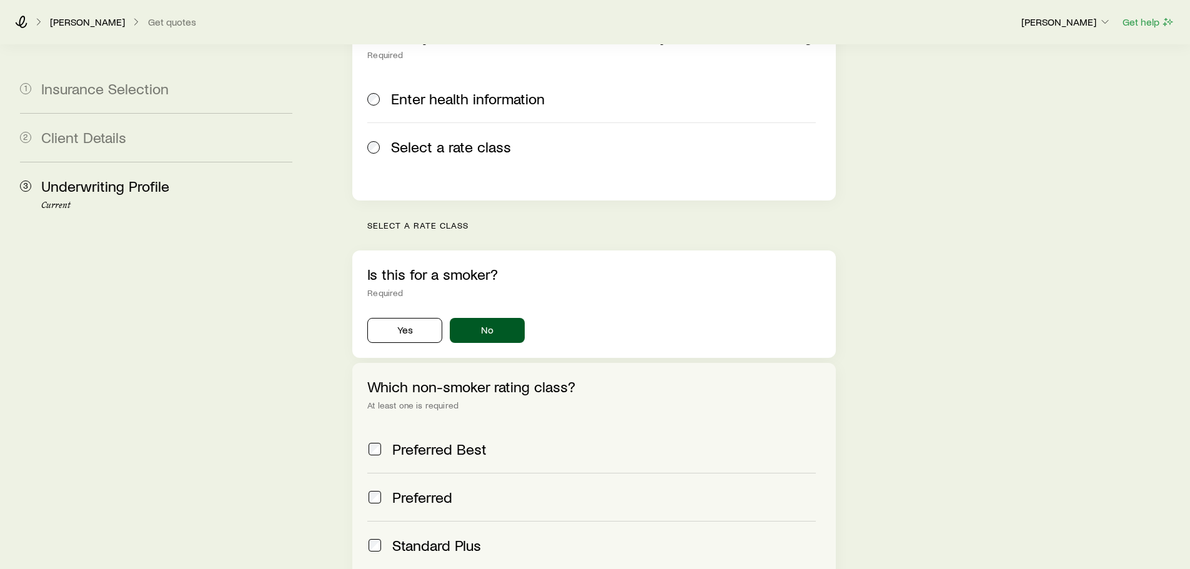
click at [422, 425] on label "Preferred Best" at bounding box center [591, 448] width 448 height 47
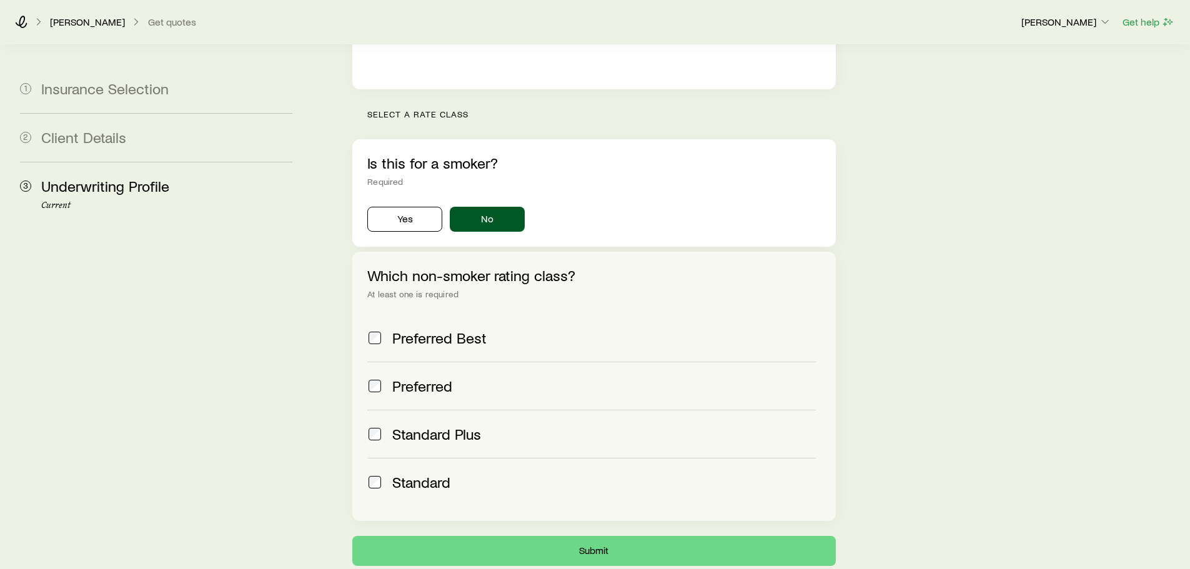
scroll to position [1130, 0]
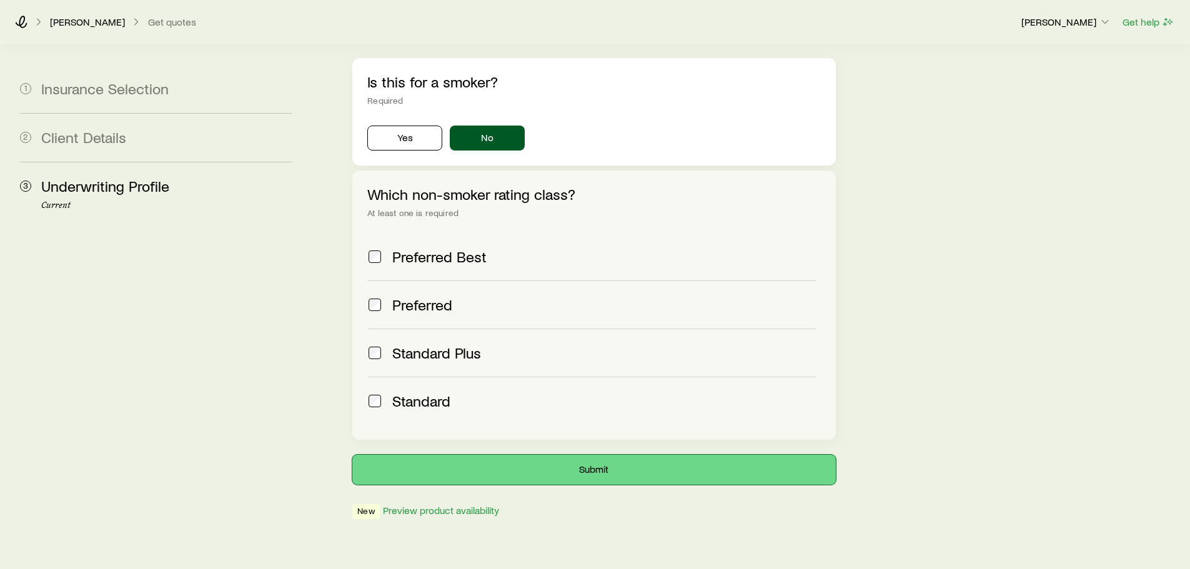
click at [441, 455] on button "Submit" at bounding box center [593, 470] width 483 height 30
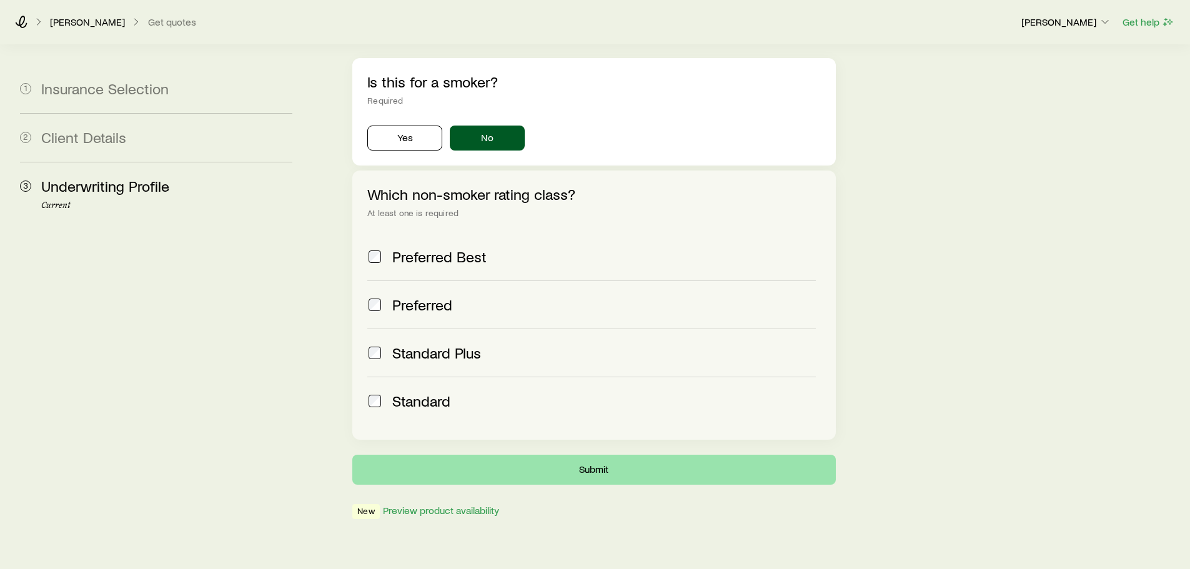
scroll to position [0, 0]
